Goal: Submit feedback/report problem: Submit feedback/report problem

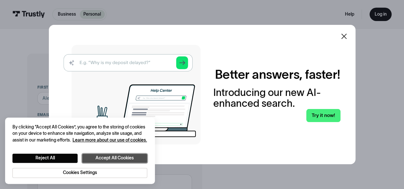
click at [135, 159] on button "Accept All Cookies" at bounding box center [114, 158] width 65 height 9
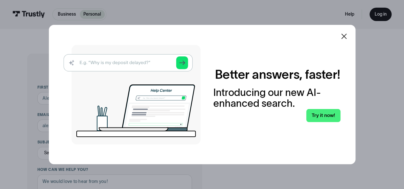
click at [345, 35] on icon at bounding box center [343, 36] width 5 height 5
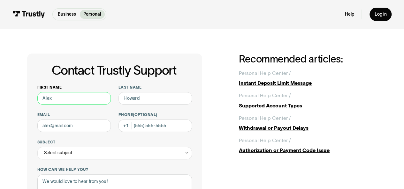
click at [90, 101] on input "First name" at bounding box center [74, 98] width 74 height 12
type input "[PERSON_NAME]"
type input "[EMAIL_ADDRESS][DOMAIN_NAME]"
type input "[PHONE_NUMBER]"
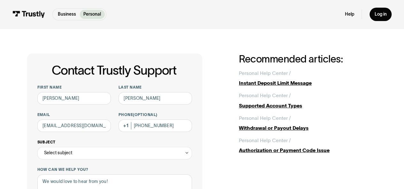
click at [100, 157] on div "Select subject" at bounding box center [114, 153] width 155 height 12
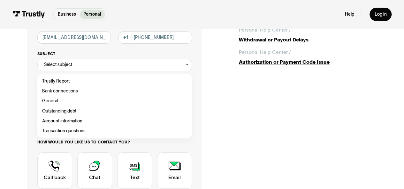
scroll to position [88, 0]
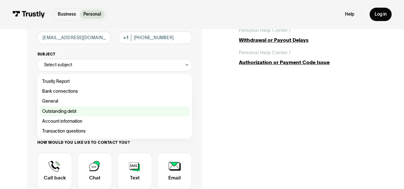
click at [107, 110] on div "Contact Trustly Support" at bounding box center [115, 112] width 150 height 10
type input "**********"
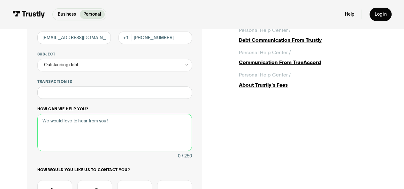
click at [95, 130] on textarea "How can we help you?" at bounding box center [114, 132] width 155 height 37
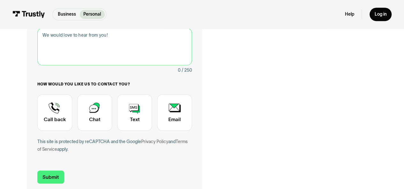
scroll to position [142, 0]
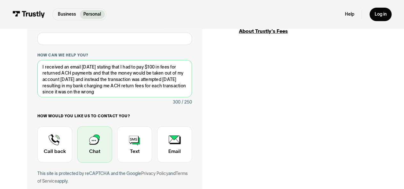
type textarea "I received an email [DATE] stating that I had to pay $100 in fees for returned …"
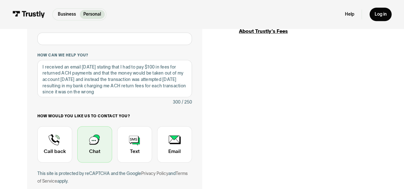
click at [106, 148] on div "Contact Trustly Support" at bounding box center [94, 144] width 35 height 36
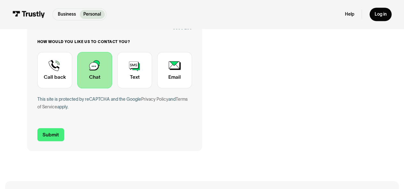
scroll to position [222, 0]
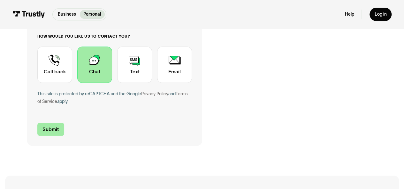
click at [57, 129] on input "Submit" at bounding box center [50, 129] width 27 height 13
type input "[PHONE_NUMBER]"
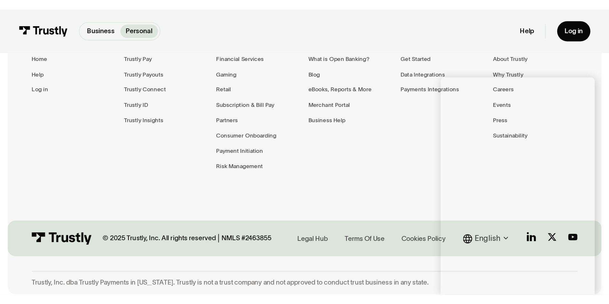
scroll to position [0, 0]
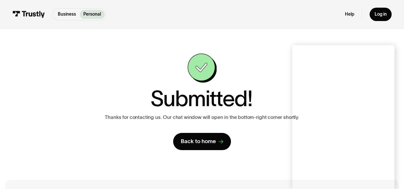
click at [126, 57] on div "Submitted! Thanks for contacting us. Our chat window will open in the bottom-ri…" at bounding box center [202, 102] width 212 height 97
